Goal: Information Seeking & Learning: Learn about a topic

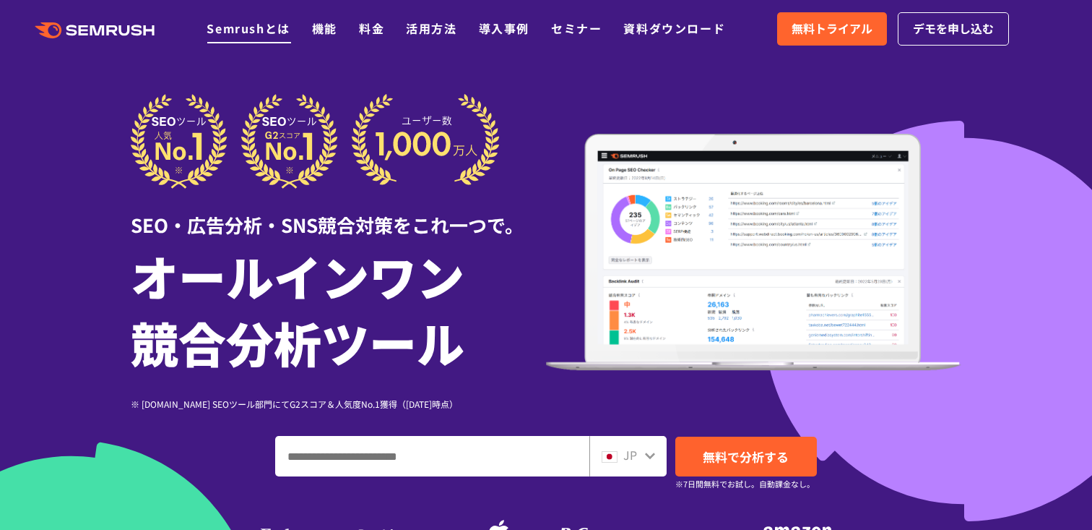
click at [277, 37] on li "Semrushとは" at bounding box center [248, 29] width 83 height 19
click at [264, 30] on link "Semrushとは" at bounding box center [248, 28] width 83 height 17
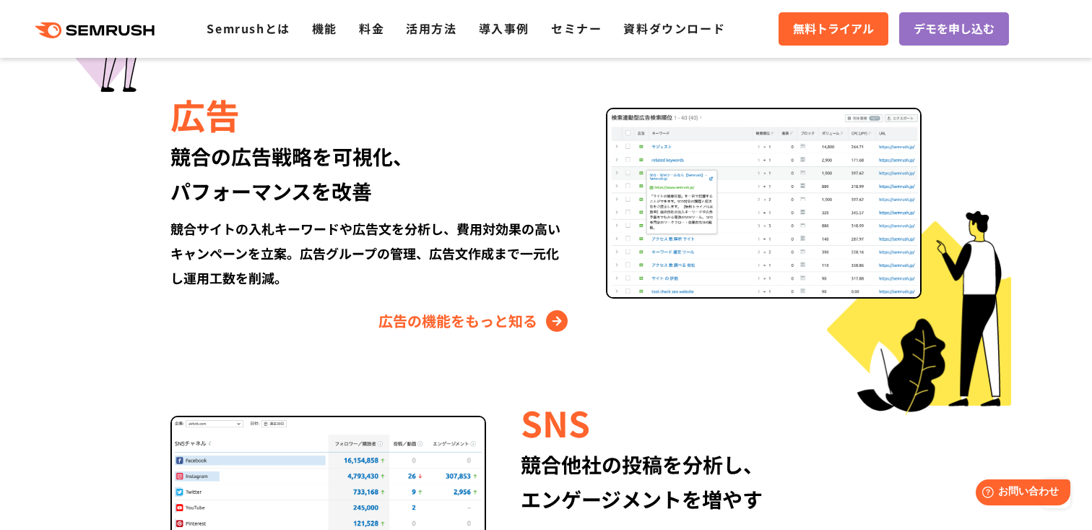
scroll to position [1630, 0]
